Goal: Find specific page/section: Find specific page/section

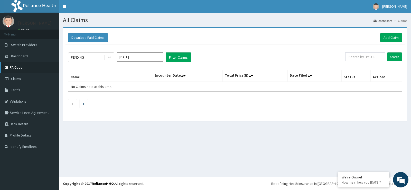
click at [19, 68] on link "PA Code" at bounding box center [29, 67] width 59 height 11
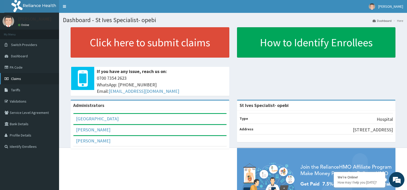
click at [16, 78] on span "Claims" at bounding box center [16, 78] width 10 height 5
